Goal: Check status: Check status

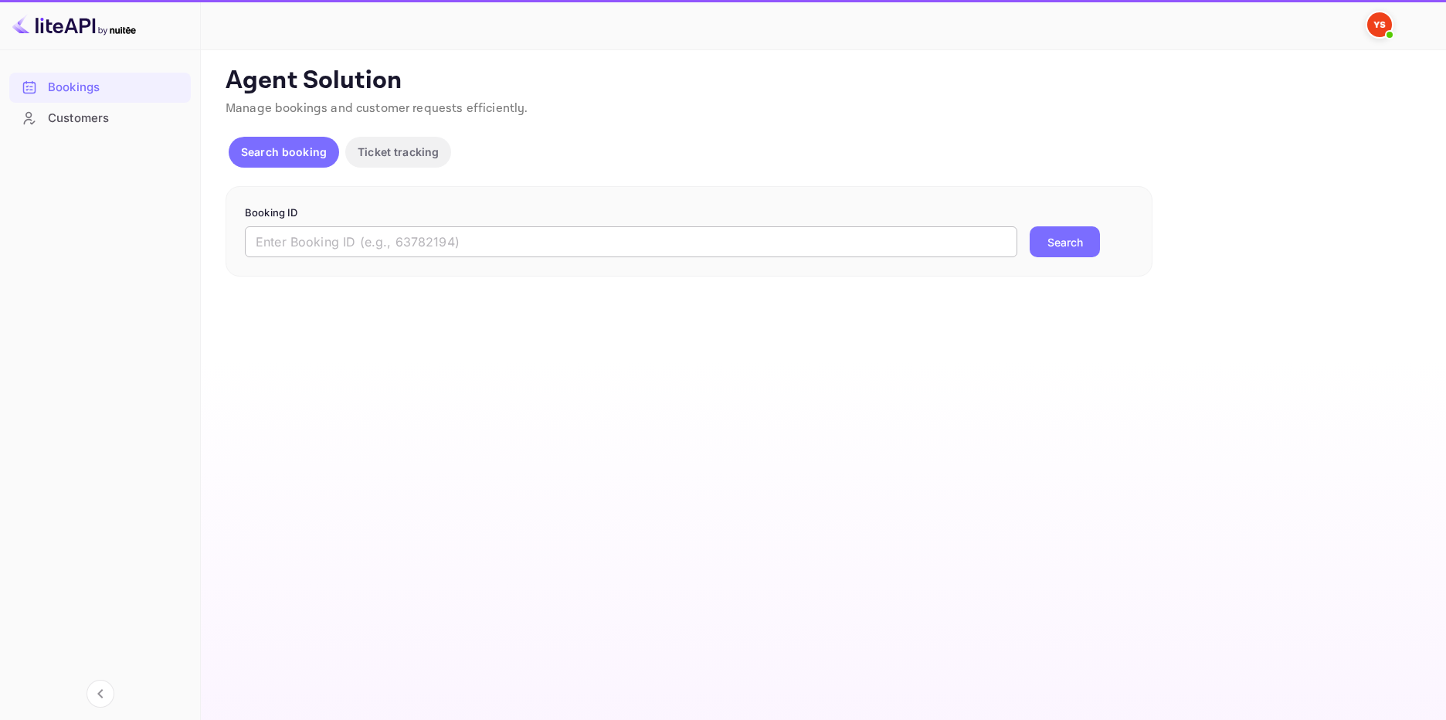
click at [331, 239] on input "text" at bounding box center [631, 241] width 772 height 31
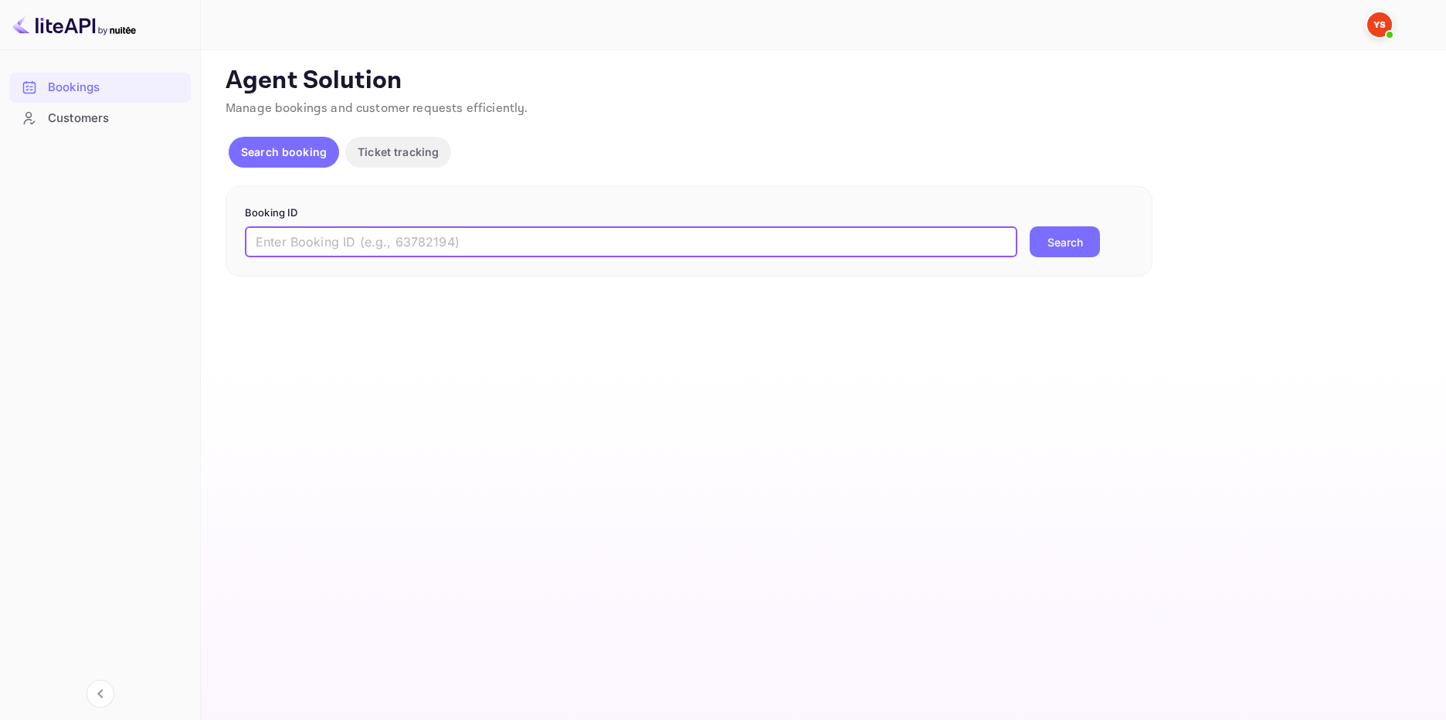
paste input "9683588"
type input "9683588"
click at [1063, 248] on button "Search" at bounding box center [1065, 241] width 70 height 31
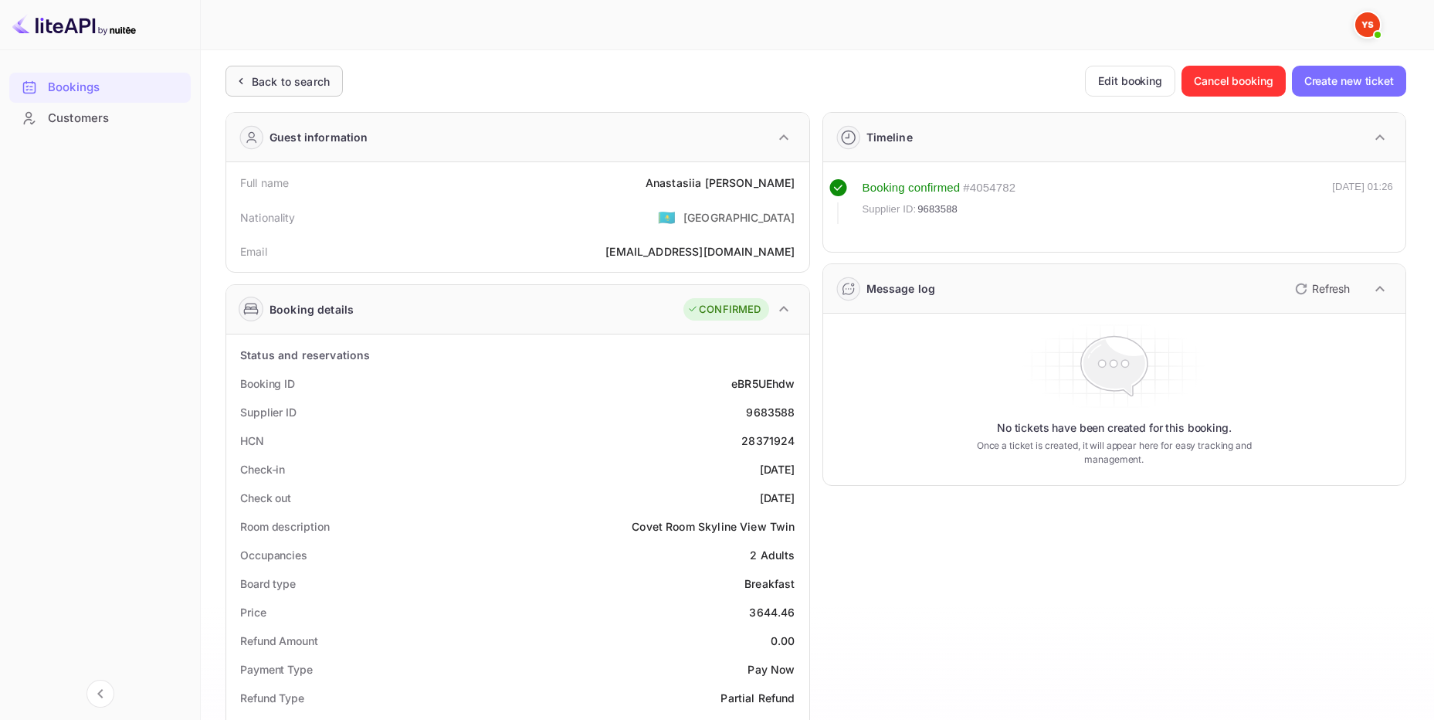
click at [266, 69] on div "Back to search" at bounding box center [284, 81] width 117 height 31
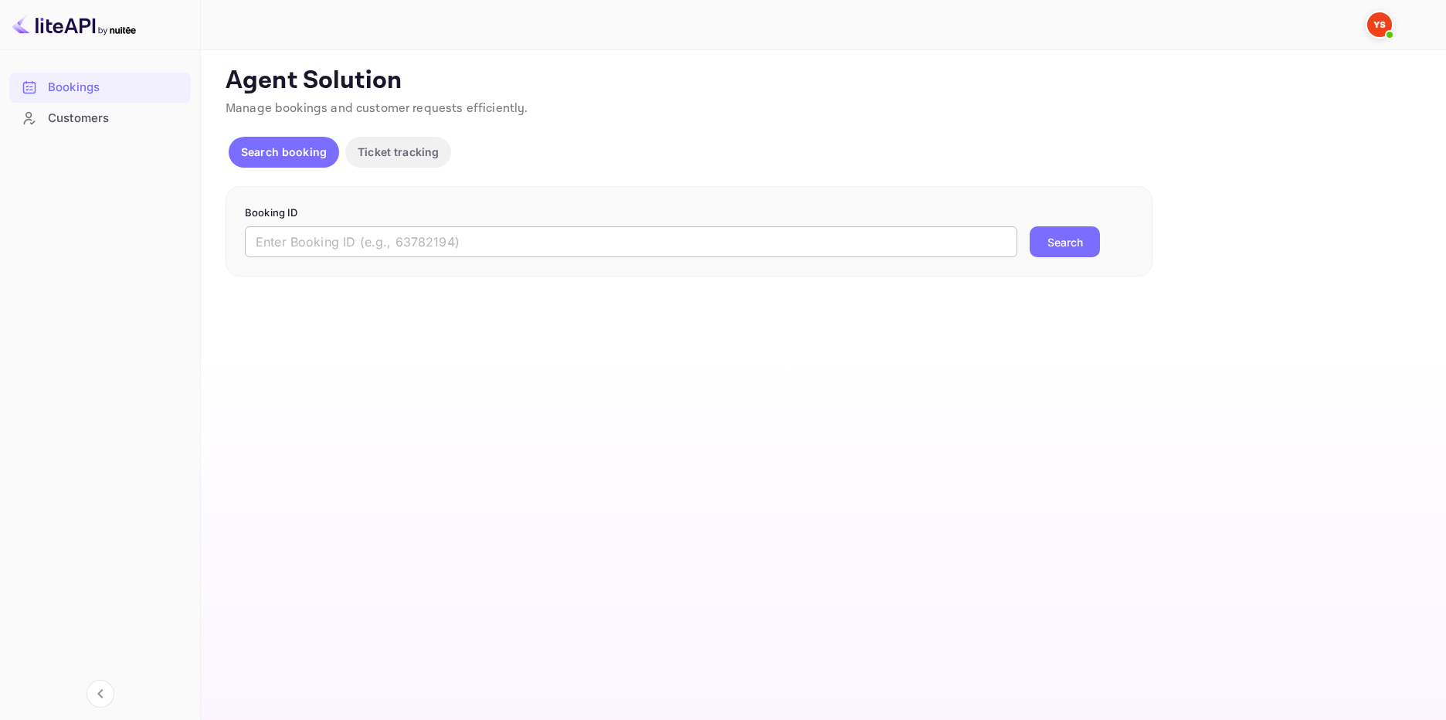
drag, startPoint x: 351, startPoint y: 246, endPoint x: 362, endPoint y: 244, distance: 10.9
click at [353, 246] on input "text" at bounding box center [631, 241] width 772 height 31
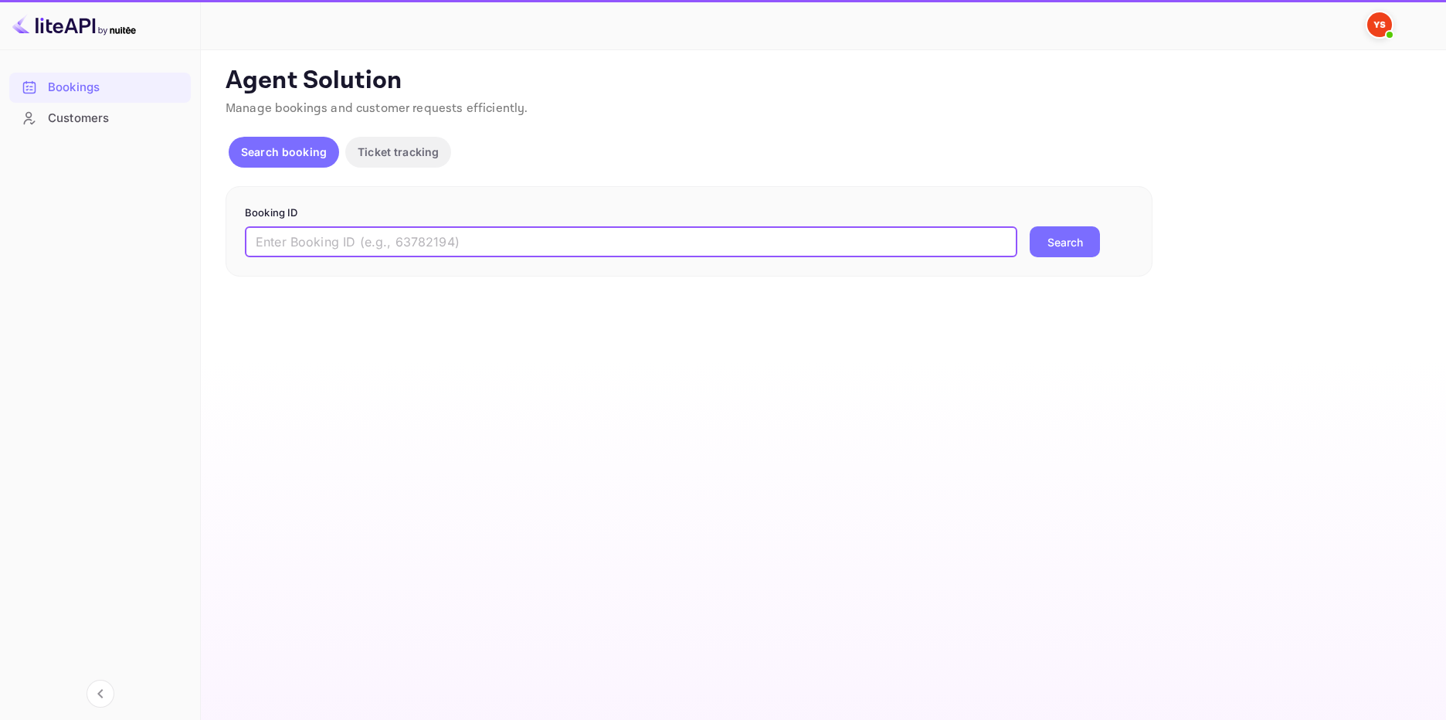
paste input "9680217"
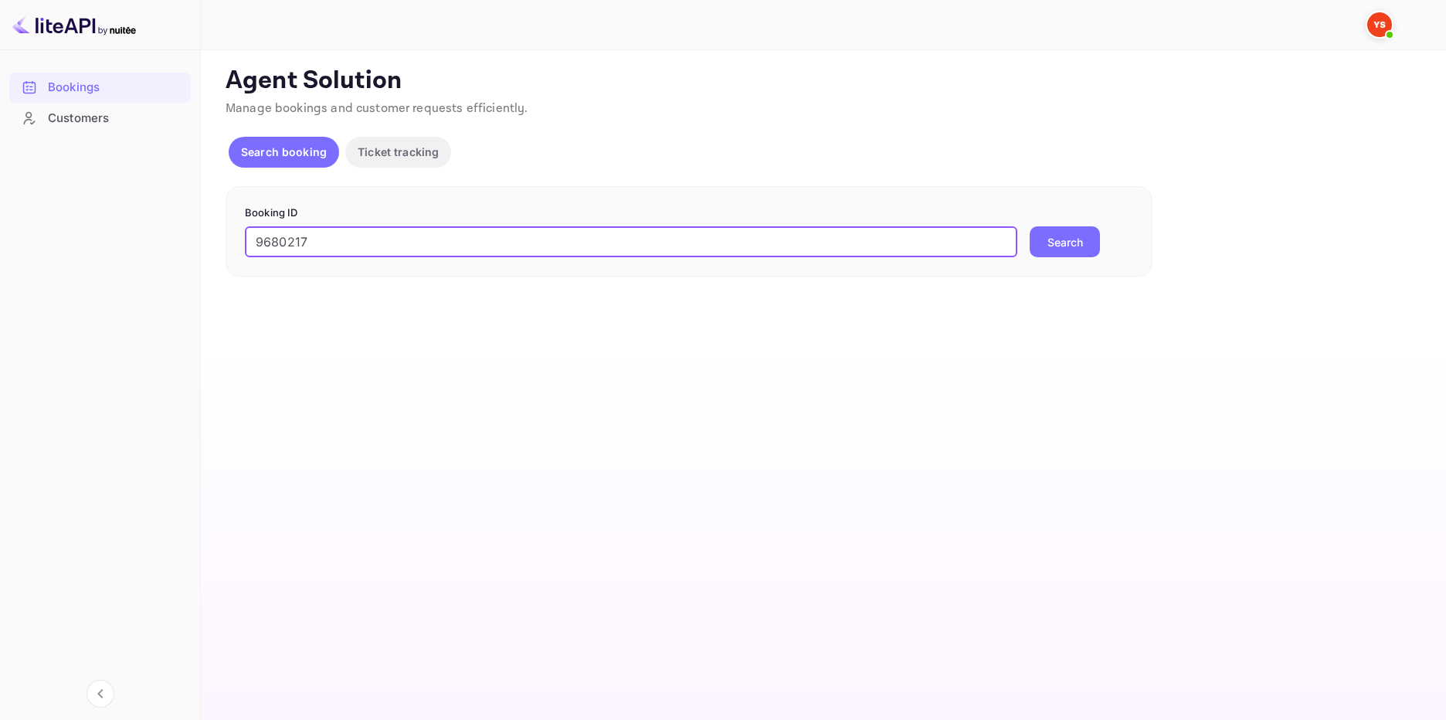
type input "9680217"
click at [1057, 232] on button "Search" at bounding box center [1065, 241] width 70 height 31
